Goal: Task Accomplishment & Management: Complete application form

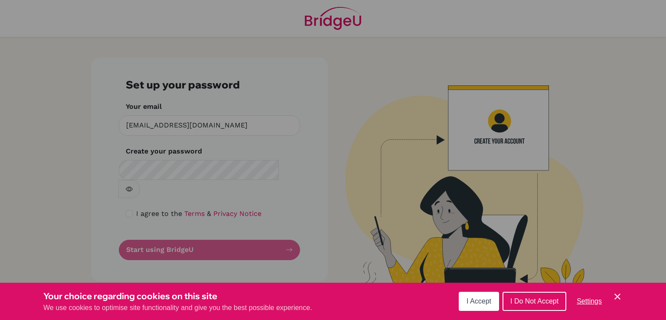
click at [475, 304] on span "I Accept" at bounding box center [479, 301] width 25 height 7
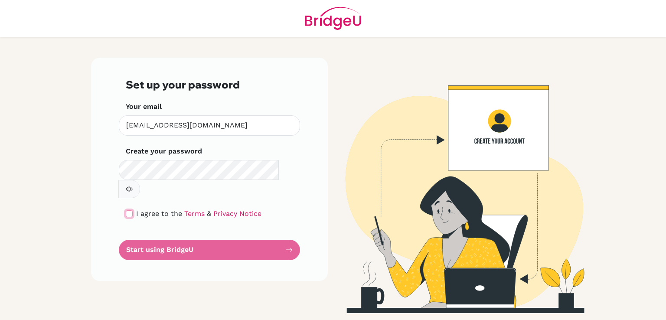
click at [127, 210] on input "checkbox" at bounding box center [129, 213] width 7 height 7
checkbox input "true"
click at [171, 231] on form "Set up your password Your email kuckoo.b@gsis.ac.in Invalid email Create your p…" at bounding box center [209, 170] width 167 height 182
click at [316, 155] on div "Set up your password Your email kuckoo.b@gsis.ac.in Invalid email Create your p…" at bounding box center [209, 169] width 237 height 223
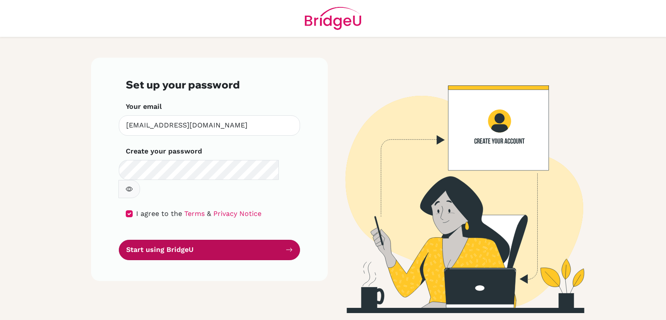
click at [205, 240] on button "Start using BridgeU" at bounding box center [209, 250] width 181 height 20
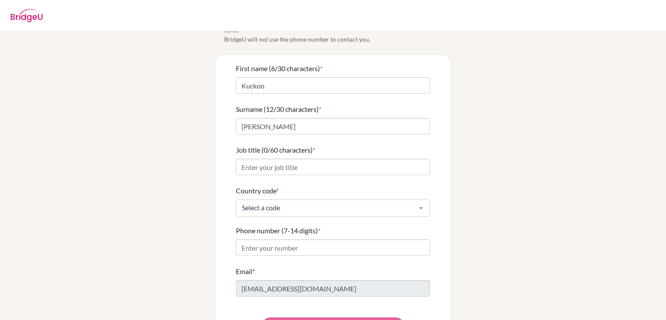
scroll to position [76, 0]
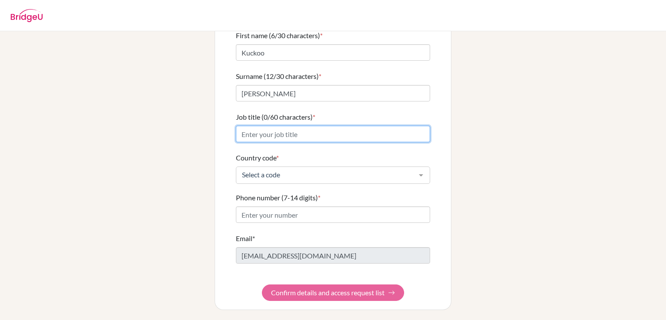
click at [337, 134] on input "Job title (0/60 characters) *" at bounding box center [333, 134] width 194 height 16
type input "Mathematics Teacher"
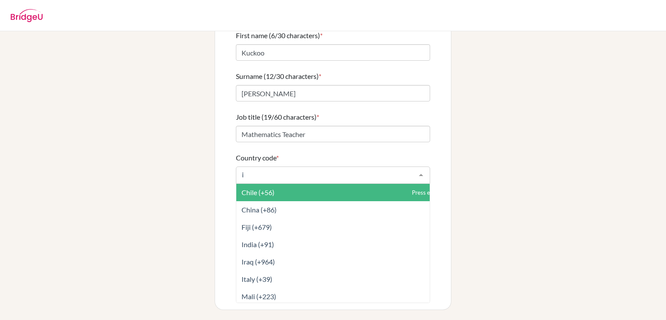
type input "in"
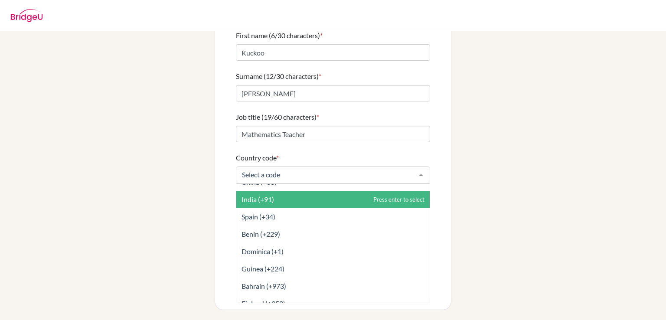
scroll to position [0, 0]
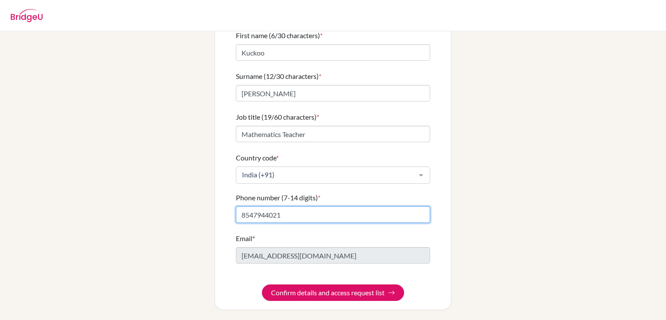
type input "8547944021"
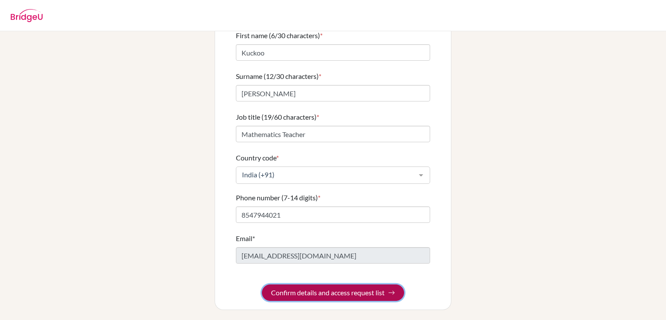
click at [363, 295] on button "Confirm details and access request list" at bounding box center [333, 293] width 142 height 16
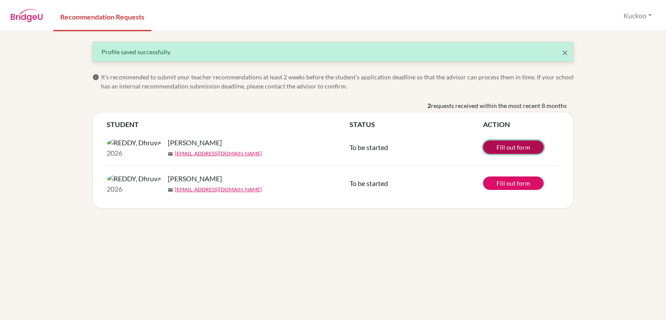
click at [512, 148] on link "Fill out form" at bounding box center [513, 147] width 61 height 13
